Goal: Task Accomplishment & Management: Manage account settings

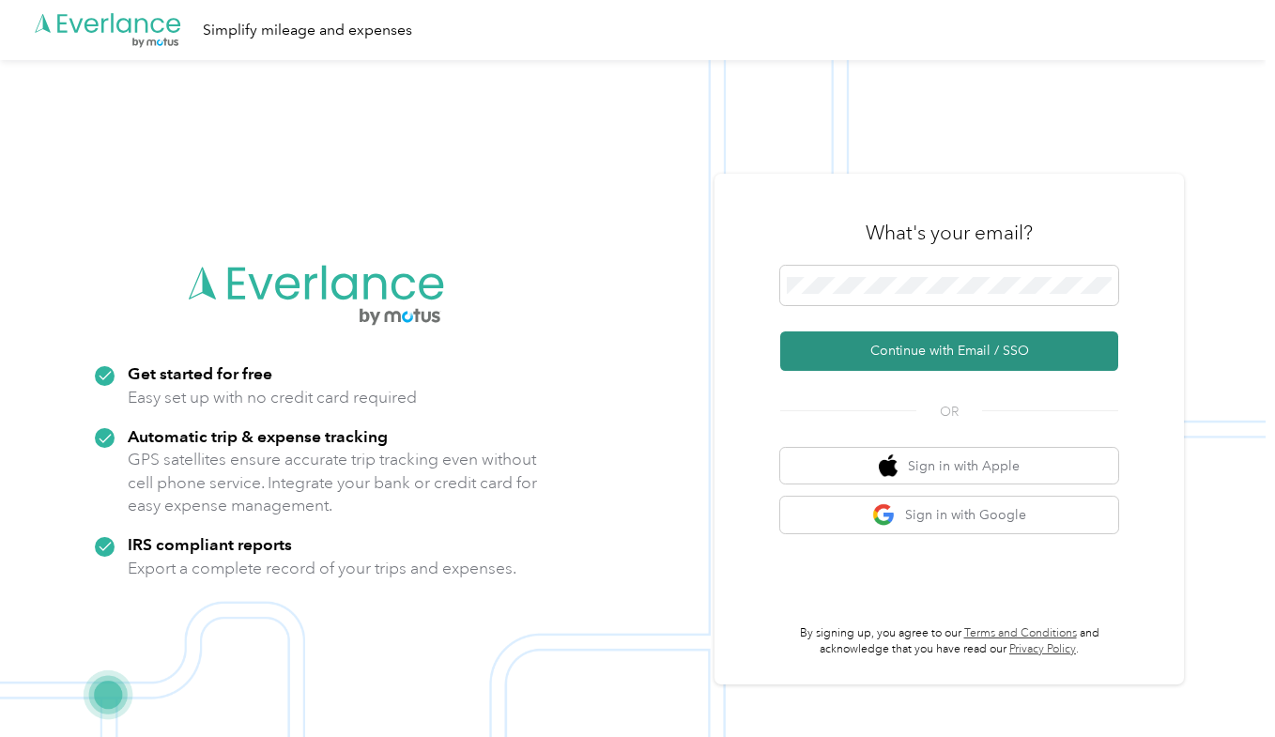
click at [934, 343] on button "Continue with Email / SSO" at bounding box center [949, 350] width 338 height 39
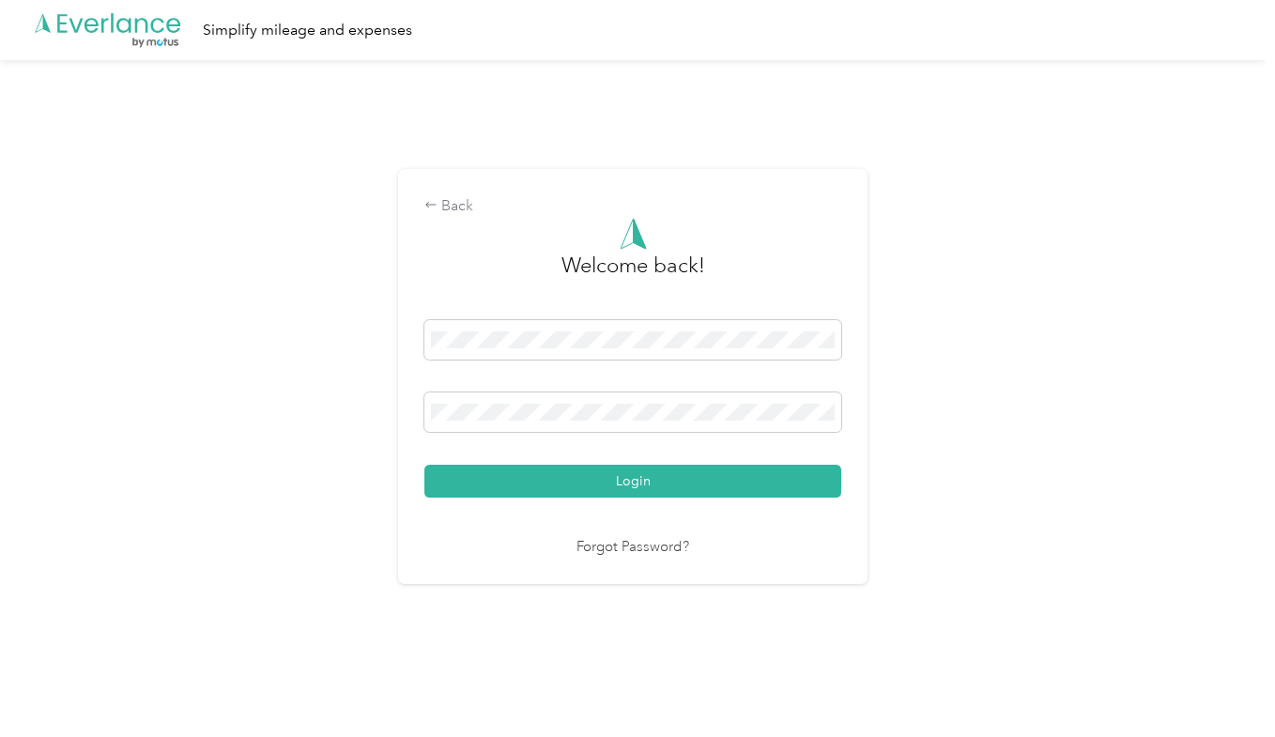
click at [580, 480] on button "Login" at bounding box center [632, 481] width 417 height 33
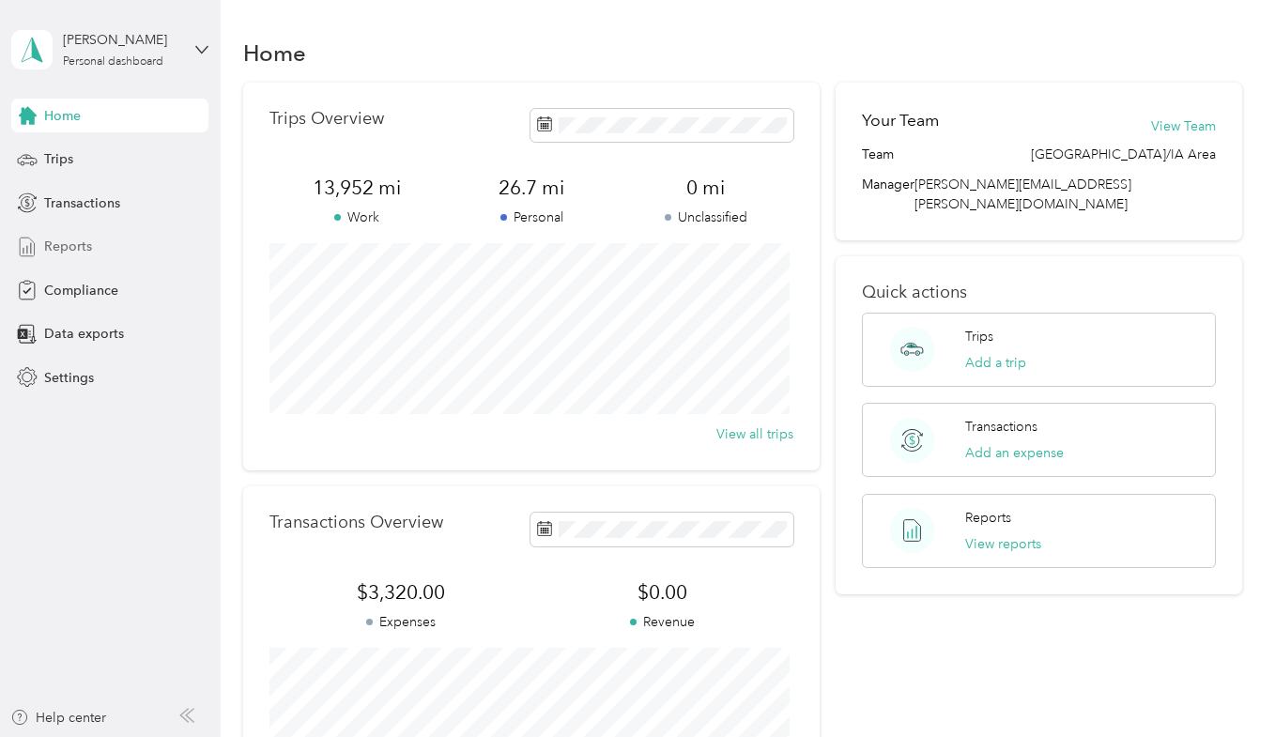
click at [95, 246] on div "Reports" at bounding box center [109, 247] width 197 height 34
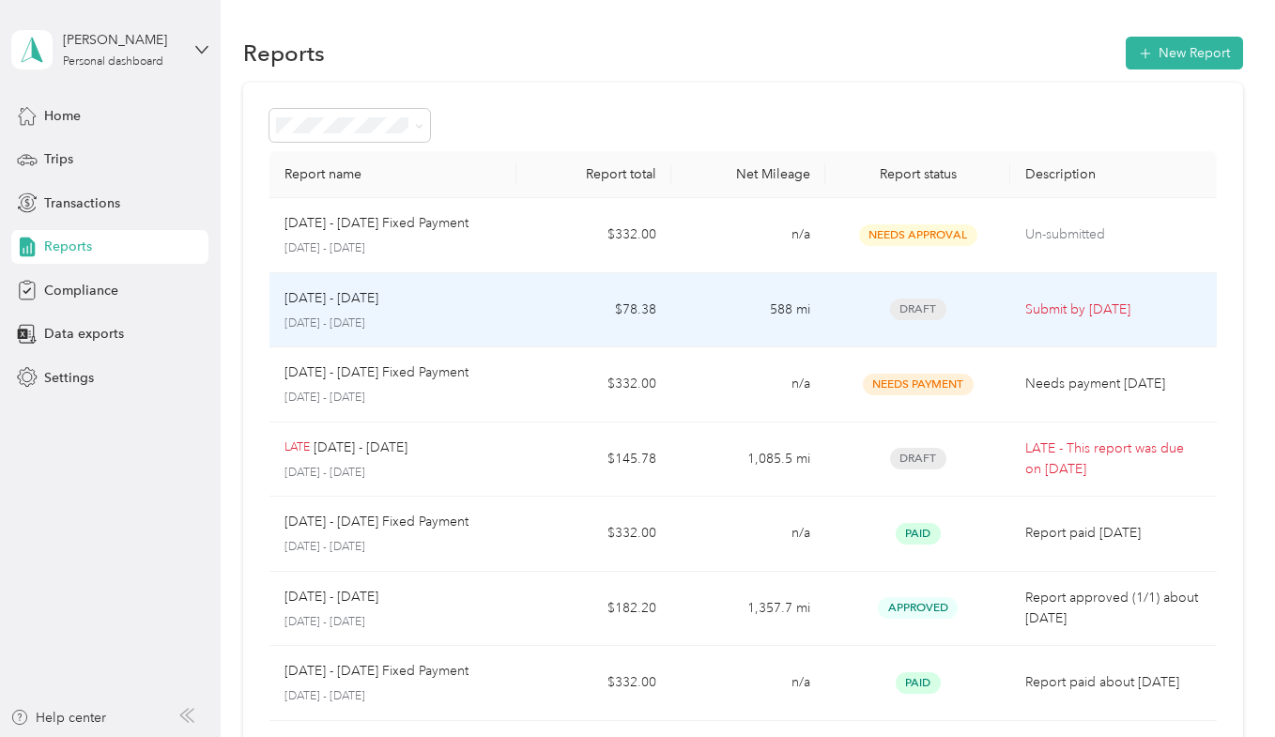
click at [503, 308] on td "[DATE] - [DATE] [DATE] - [DATE]" at bounding box center [392, 310] width 247 height 75
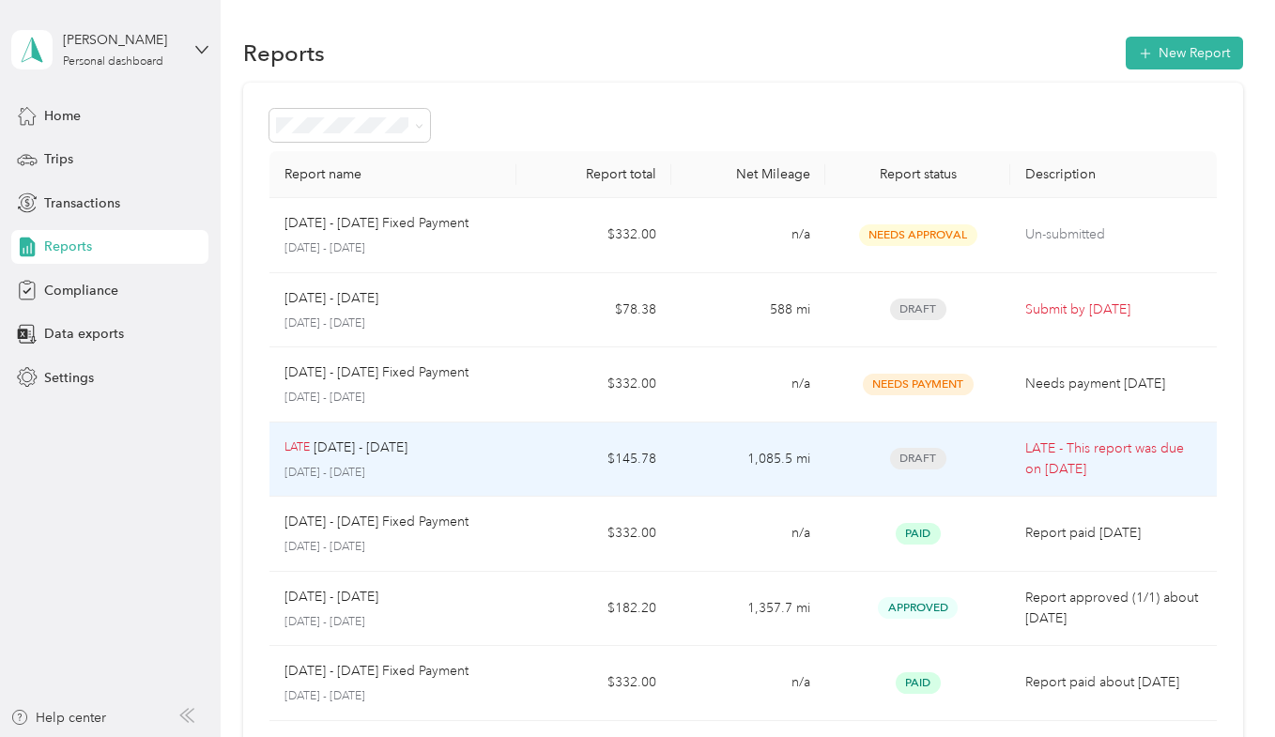
click at [671, 449] on td "1,085.5 mi" at bounding box center [748, 460] width 154 height 75
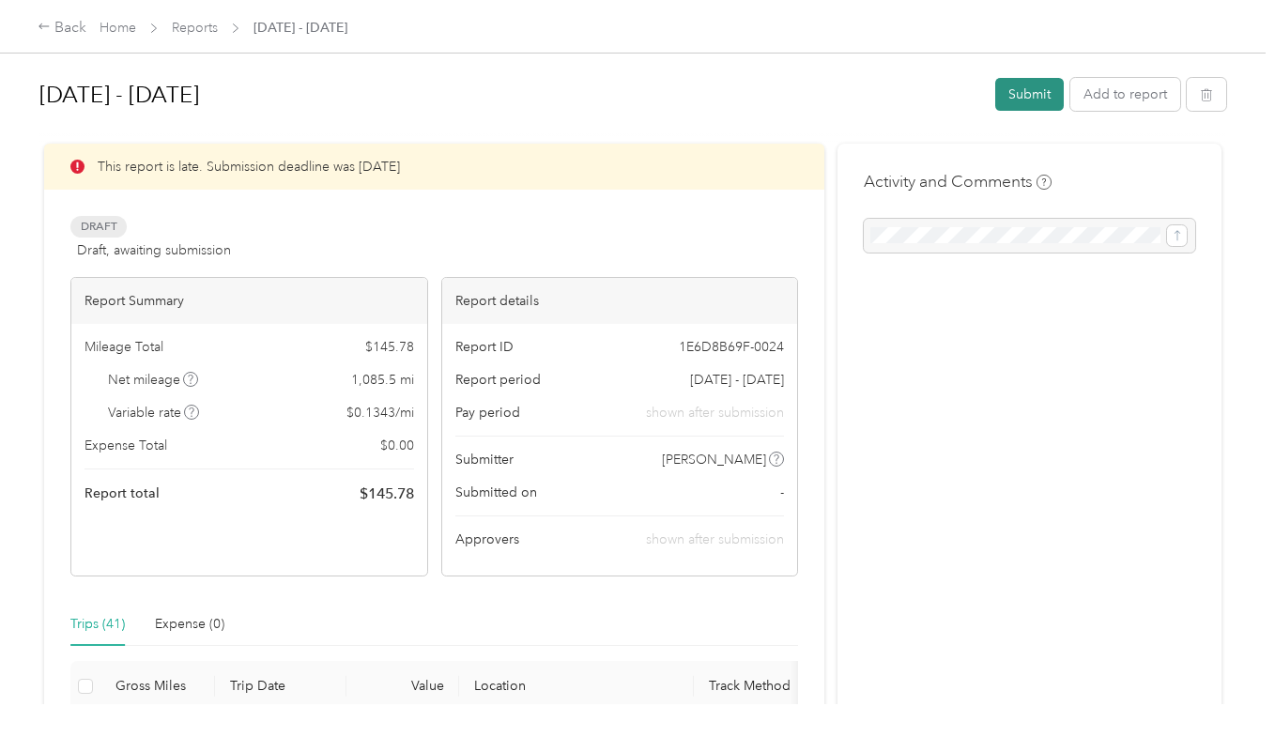
click at [1037, 98] on button "Submit" at bounding box center [1029, 94] width 69 height 33
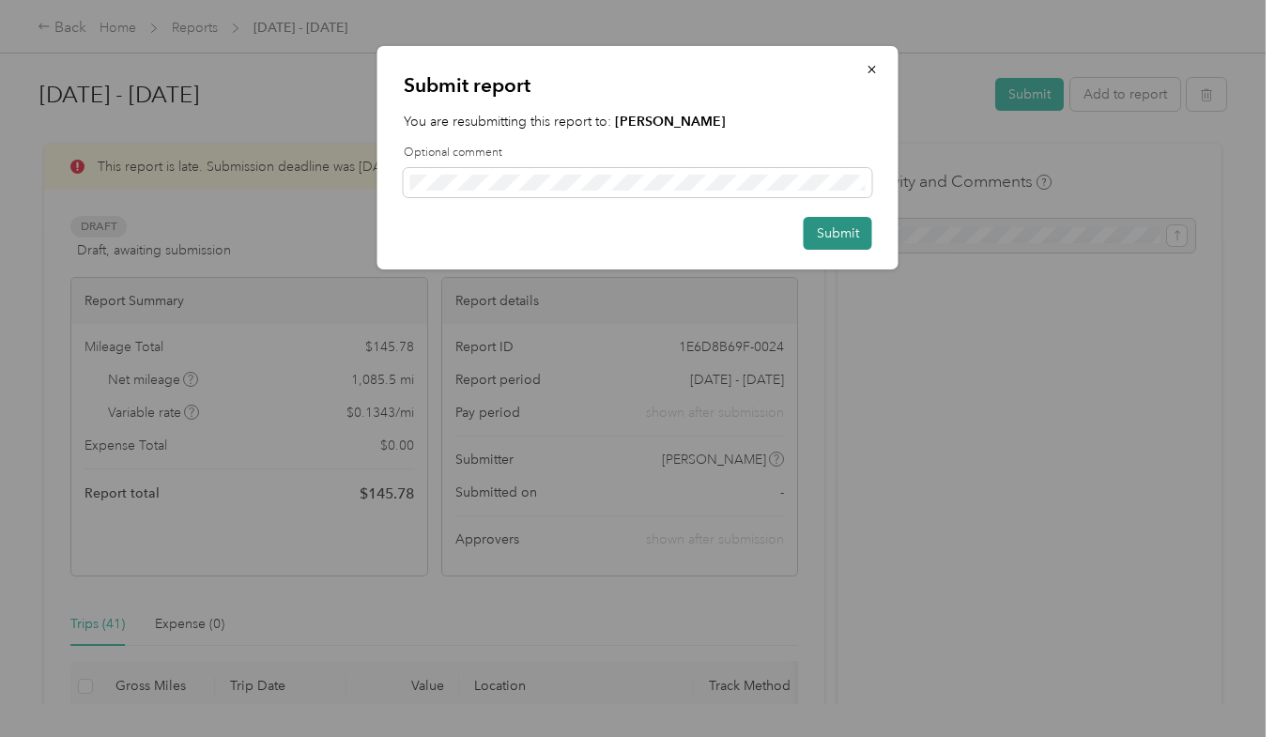
click at [823, 237] on button "Submit" at bounding box center [838, 233] width 69 height 33
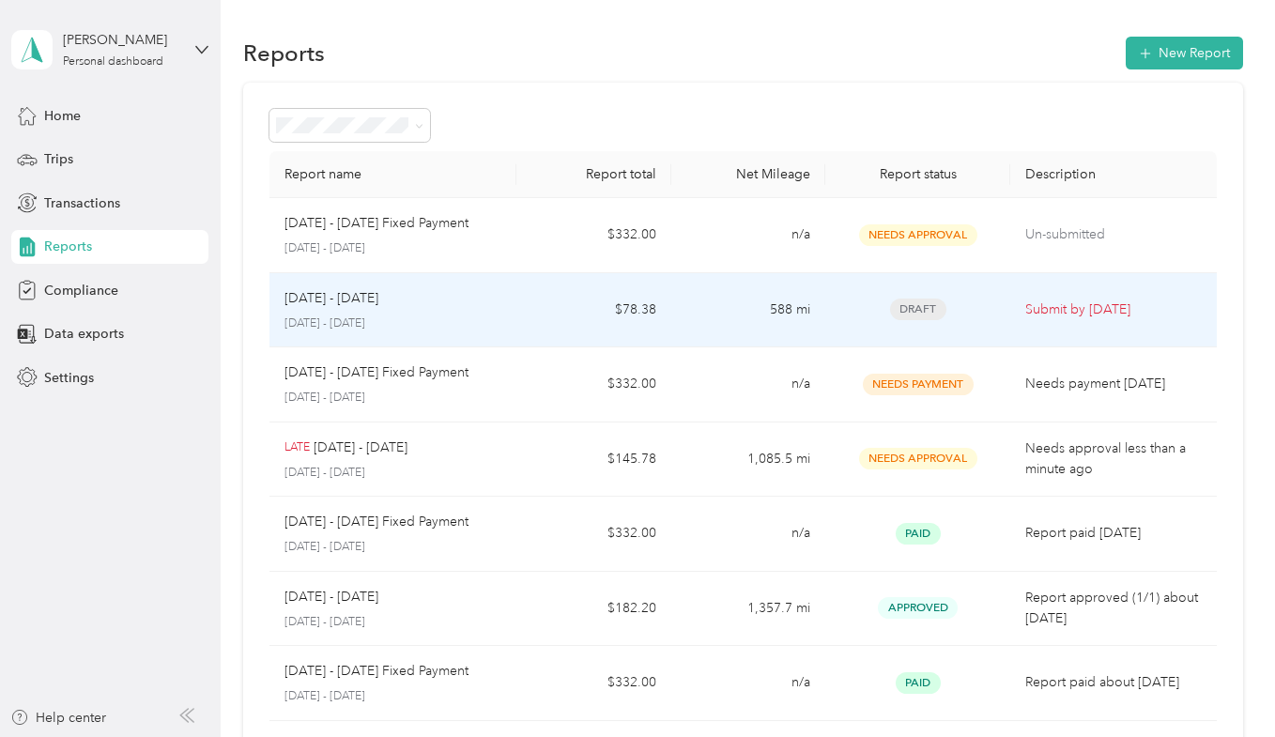
click at [747, 322] on td "588 mi" at bounding box center [748, 310] width 154 height 75
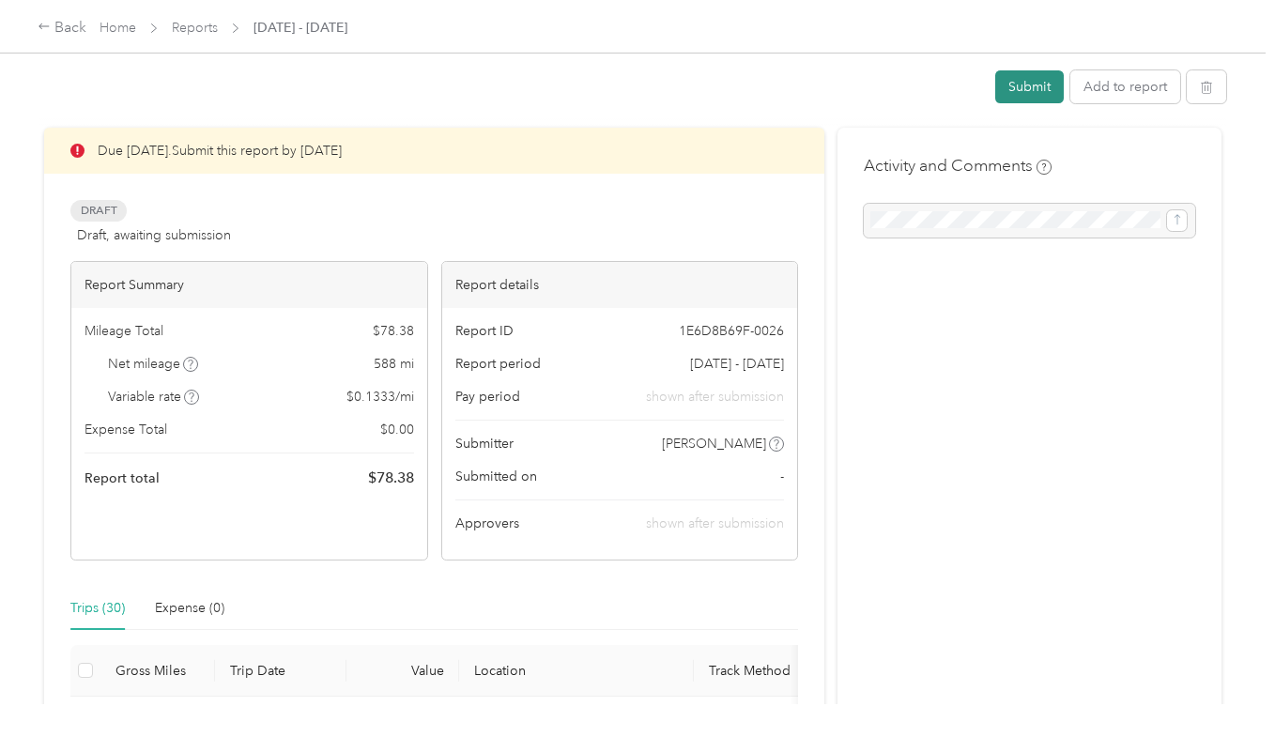
click at [1018, 94] on button "Submit" at bounding box center [1029, 86] width 69 height 33
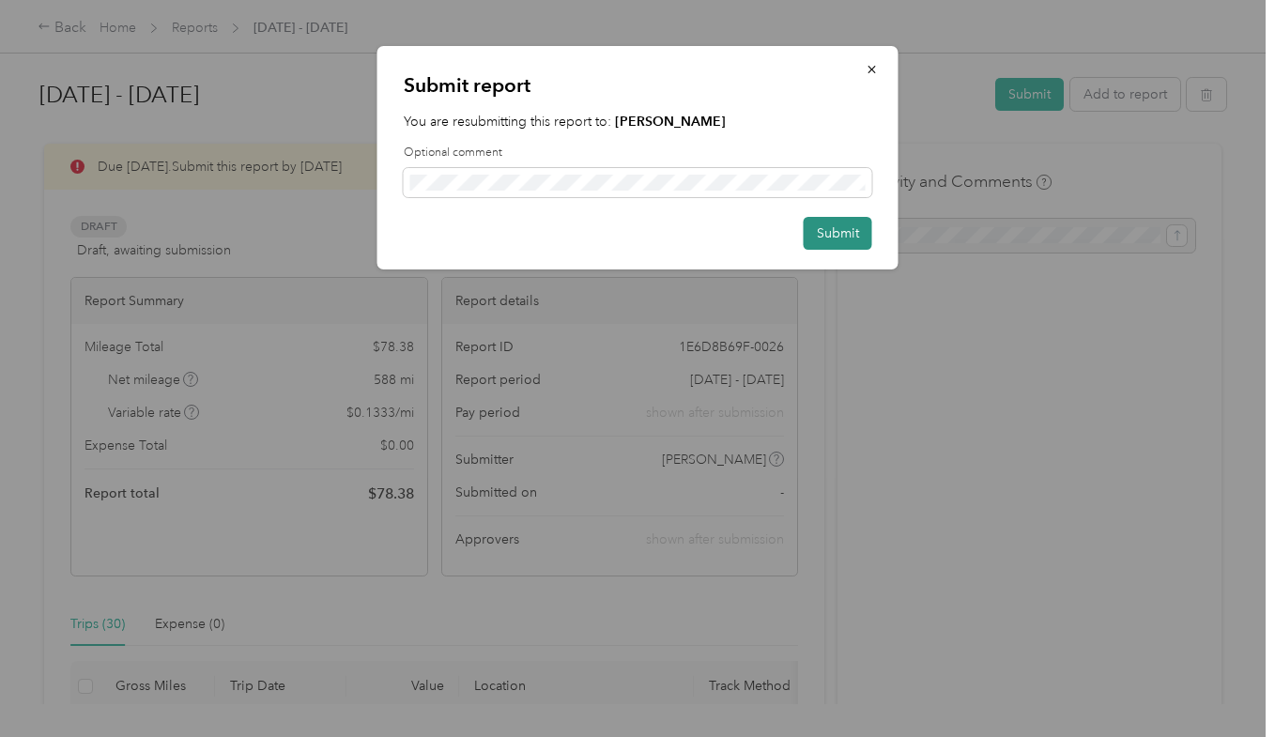
click at [851, 238] on button "Submit" at bounding box center [838, 233] width 69 height 33
